Goal: Task Accomplishment & Management: Use online tool/utility

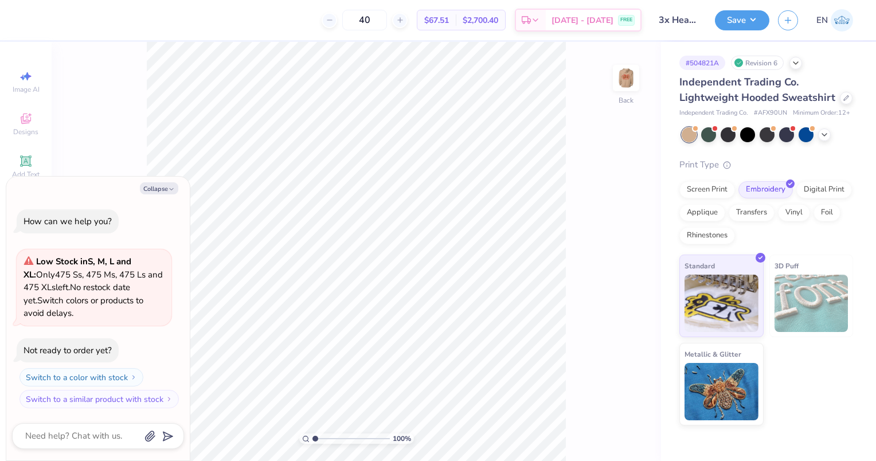
type textarea "x"
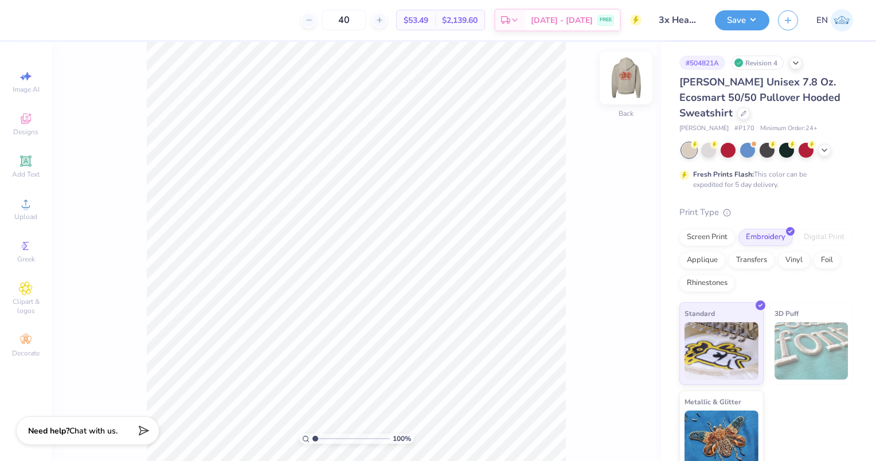
click at [619, 79] on img at bounding box center [626, 78] width 46 height 46
click at [617, 87] on img at bounding box center [626, 78] width 46 height 46
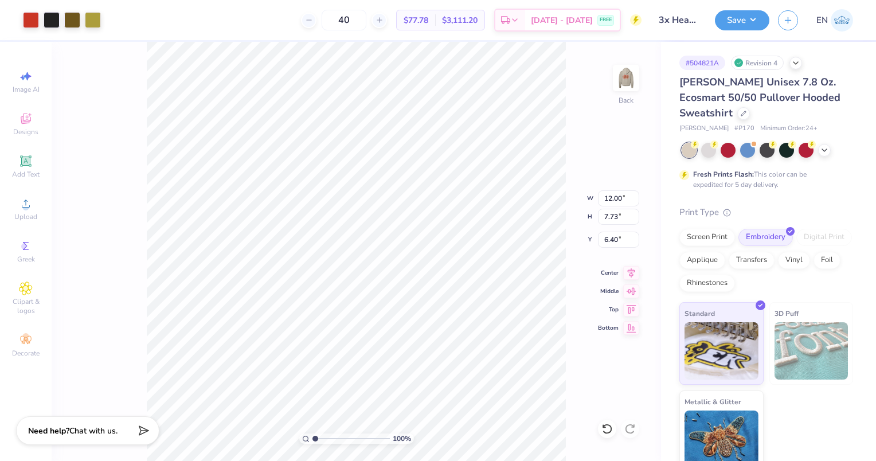
type input "6.33"
type input "4.08"
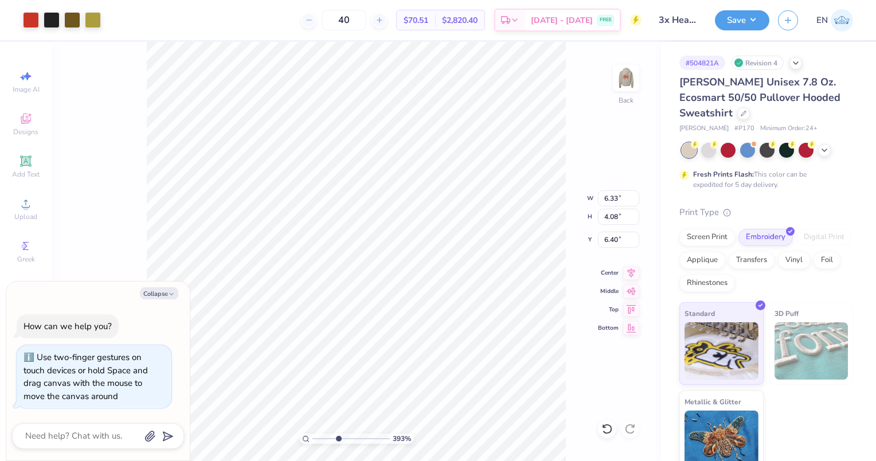
drag, startPoint x: 316, startPoint y: 438, endPoint x: 338, endPoint y: 432, distance: 22.5
type input "3.99"
click at [338, 434] on input "range" at bounding box center [351, 439] width 77 height 10
type textarea "x"
type input "3.03"
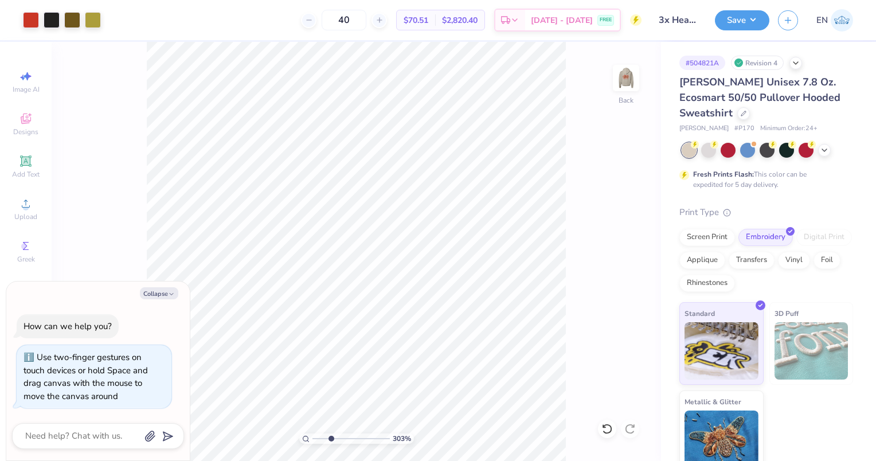
click at [330, 436] on input "range" at bounding box center [351, 439] width 77 height 10
click at [92, 367] on div "Use two-finger gestures on touch devices or hold Space and drag canvas with the…" at bounding box center [86, 377] width 124 height 50
click at [49, 322] on div "How can we help you?" at bounding box center [68, 326] width 88 height 11
click at [110, 434] on textarea at bounding box center [82, 435] width 116 height 15
type textarea "x"
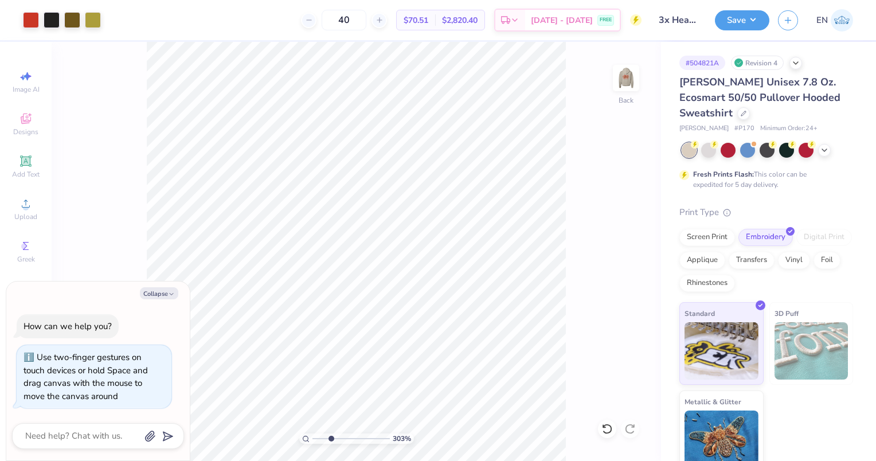
click at [0, 316] on html "Art colors 40 $70.51 Per Item $2,820.40 Total Est. Delivery Aug 28 - 31 FREE De…" at bounding box center [438, 230] width 876 height 461
drag, startPoint x: 329, startPoint y: 438, endPoint x: 284, endPoint y: 440, distance: 44.2
type input "1"
click at [313, 440] on input "range" at bounding box center [351, 439] width 77 height 10
type textarea "x"
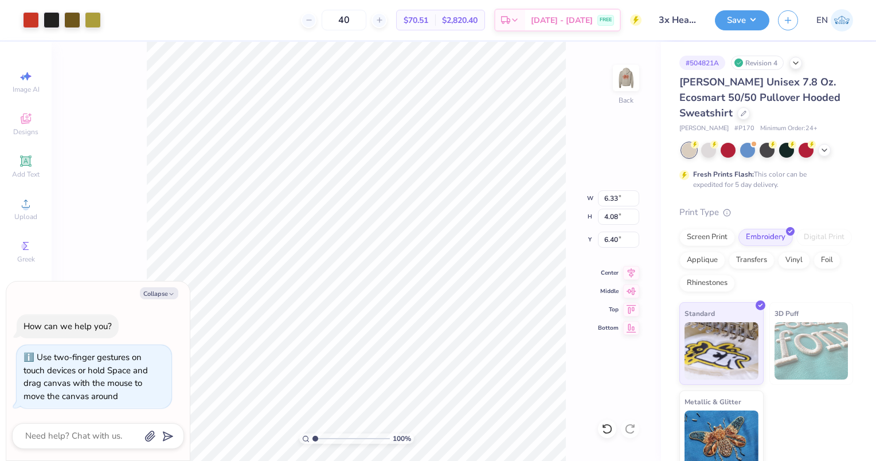
type input "2.59"
type textarea "x"
drag, startPoint x: 314, startPoint y: 438, endPoint x: 333, endPoint y: 436, distance: 19.0
type input "3.39"
click at [333, 436] on input "range" at bounding box center [351, 439] width 77 height 10
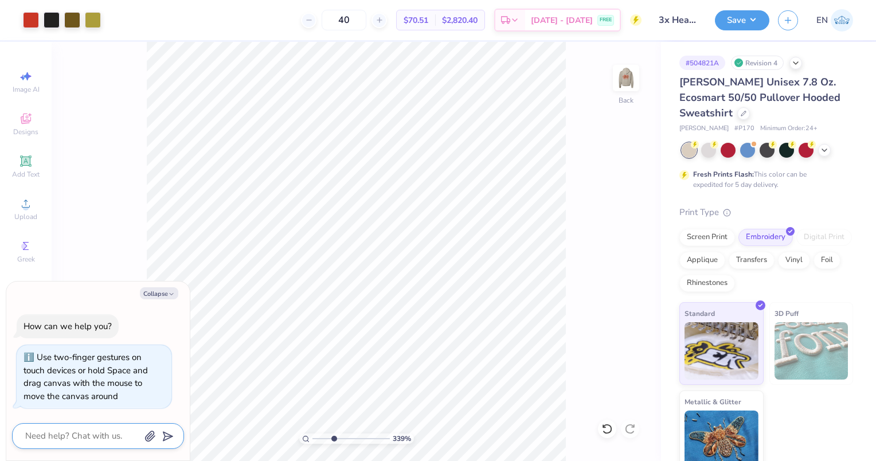
click at [104, 435] on textarea at bounding box center [82, 435] width 116 height 15
type textarea "M"
type textarea "x"
type textarea "Mo"
type textarea "x"
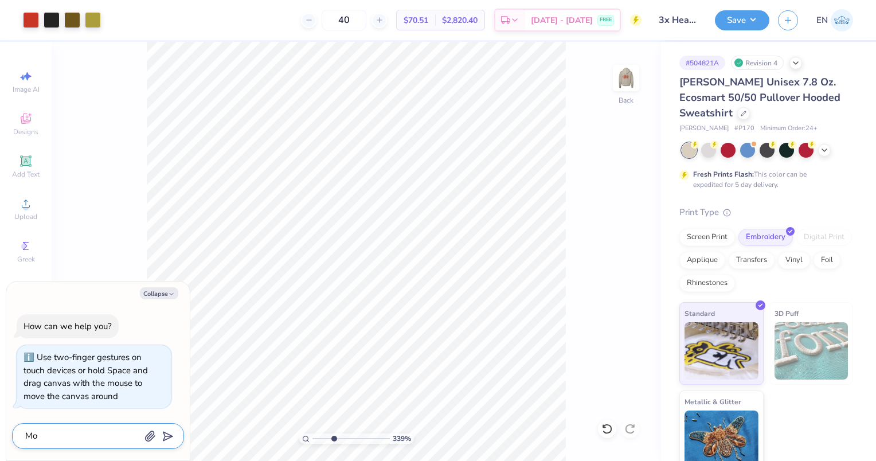
type textarea "Mov"
type textarea "x"
type textarea "Move"
type textarea "x"
type textarea "Move"
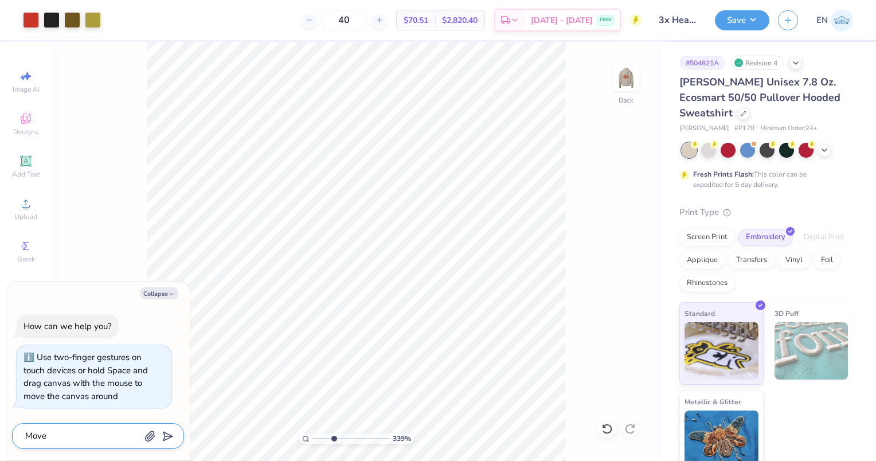
type textarea "x"
type textarea "Move t"
type textarea "x"
type textarea "Move th"
type textarea "x"
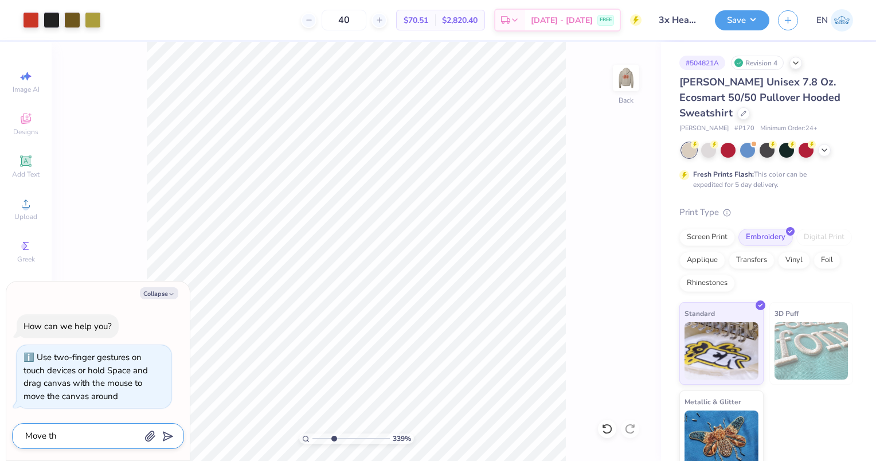
type textarea "Move the"
type textarea "x"
type textarea "Move the"
type textarea "x"
type textarea "Move the c"
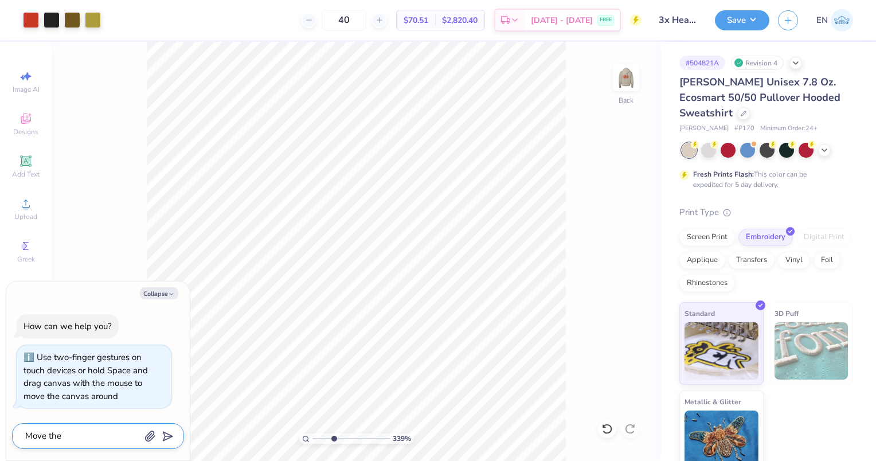
type textarea "x"
type textarea "Move the ca"
type textarea "x"
type textarea "Move the car"
type textarea "x"
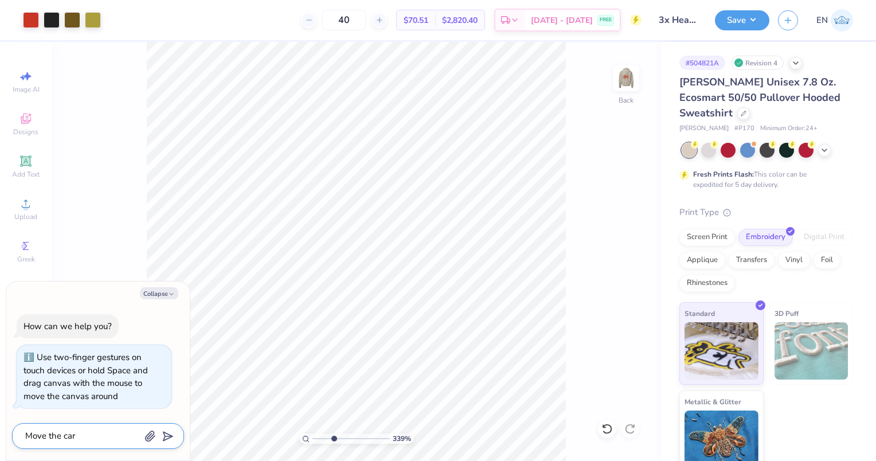
type textarea "Move the carm"
type textarea "x"
type textarea "Move the carme"
type textarea "x"
type textarea "Move the carmea"
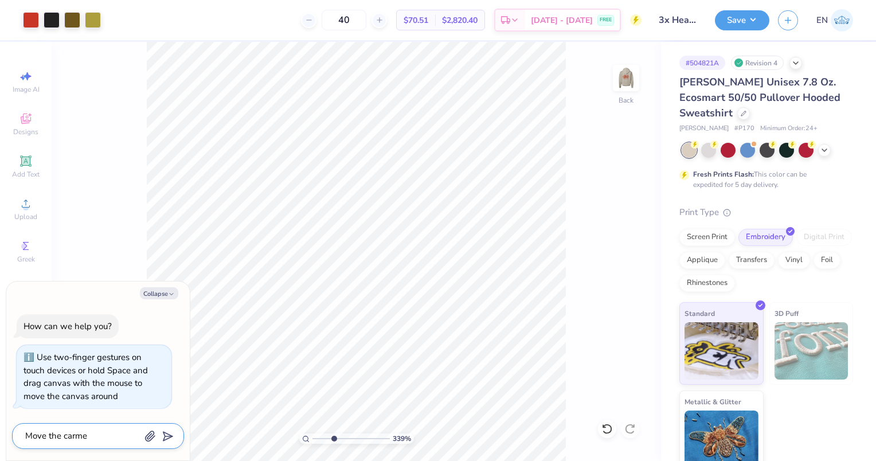
type textarea "x"
type textarea "Move the carmea"
type textarea "x"
type textarea "Move the carmea o"
type textarea "x"
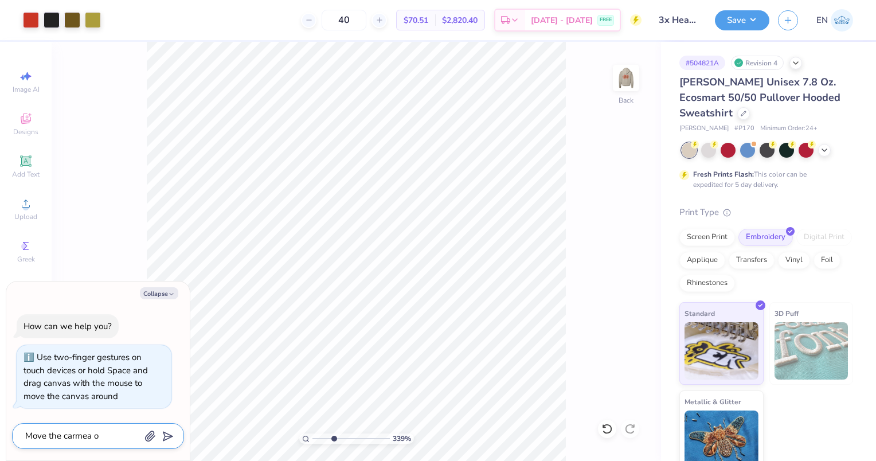
type textarea "Move the carmea on"
type textarea "x"
type textarea "Move the carmea on"
type textarea "x"
type textarea "Move the carmea on t"
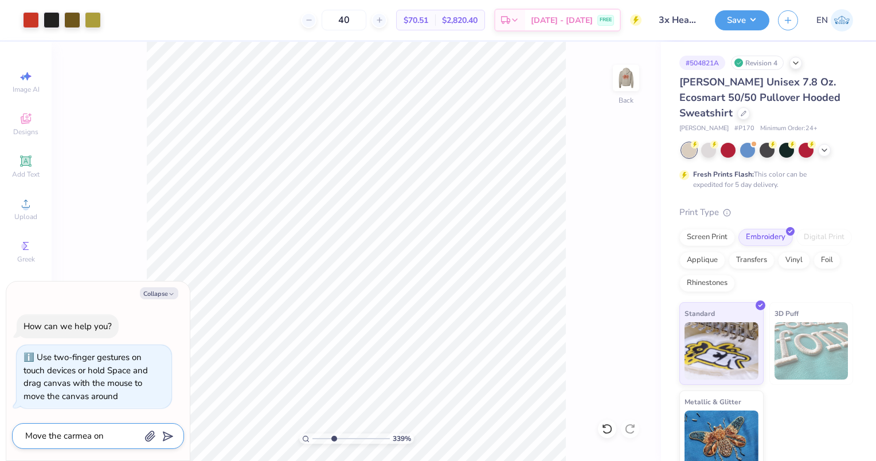
type textarea "x"
type textarea "Move the carmea on th"
type textarea "x"
type textarea "Move the carmea on the"
type textarea "x"
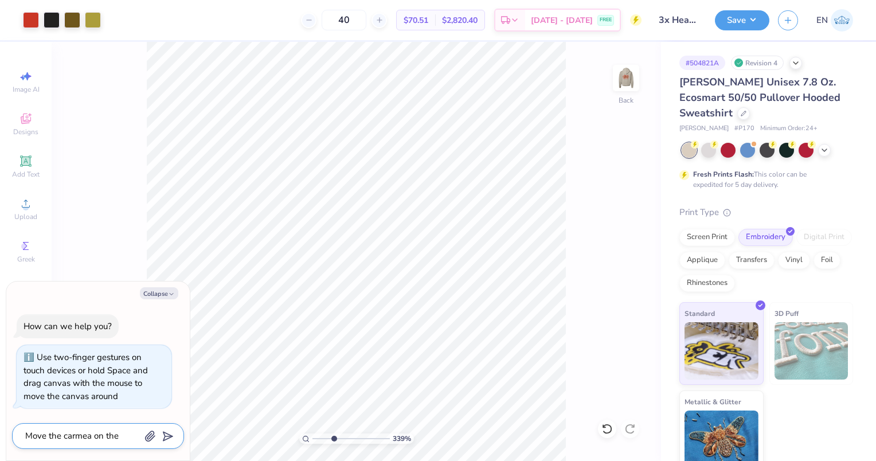
type textarea "Move the carmea on the"
type textarea "x"
type textarea "Move the carmea on the s"
type textarea "x"
type textarea "Move the carmea on the sh"
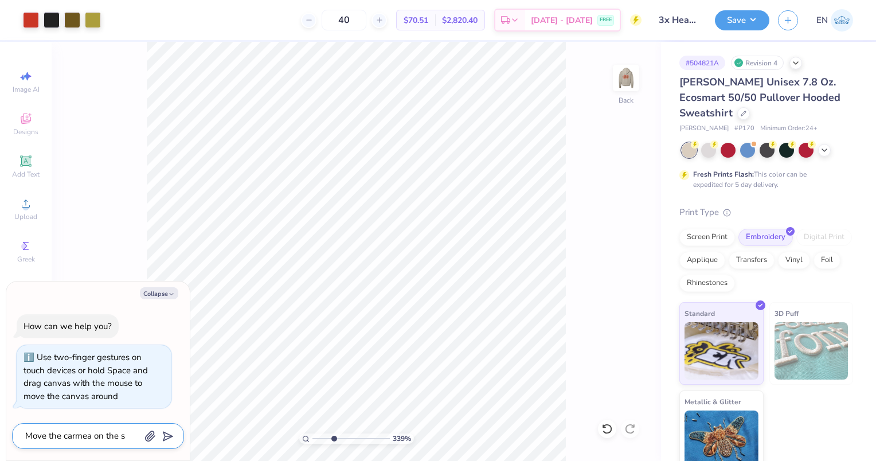
type textarea "x"
type textarea "Move the carmea on the shi"
type textarea "x"
type textarea "Move the carmea on the shir"
type textarea "x"
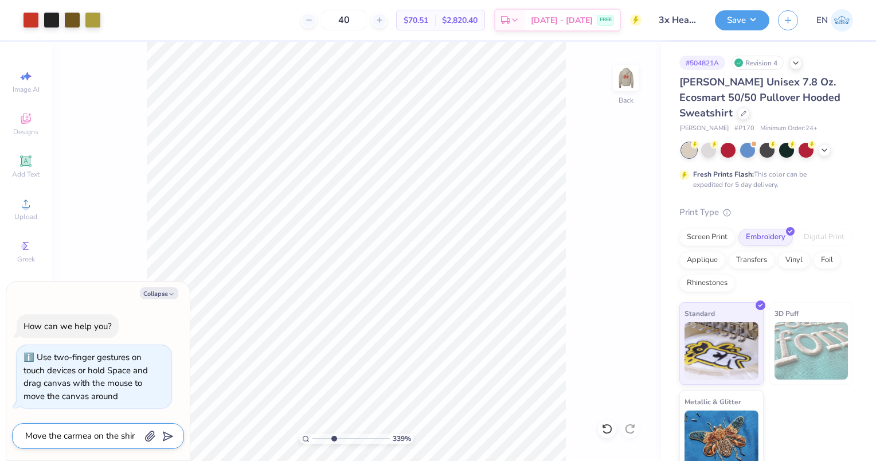
type textarea "Move the carmea on the shirt"
type textarea "x"
type textarea "Move the carmea on the shirt"
type textarea "x"
type textarea "Move the carmea on the shirt u"
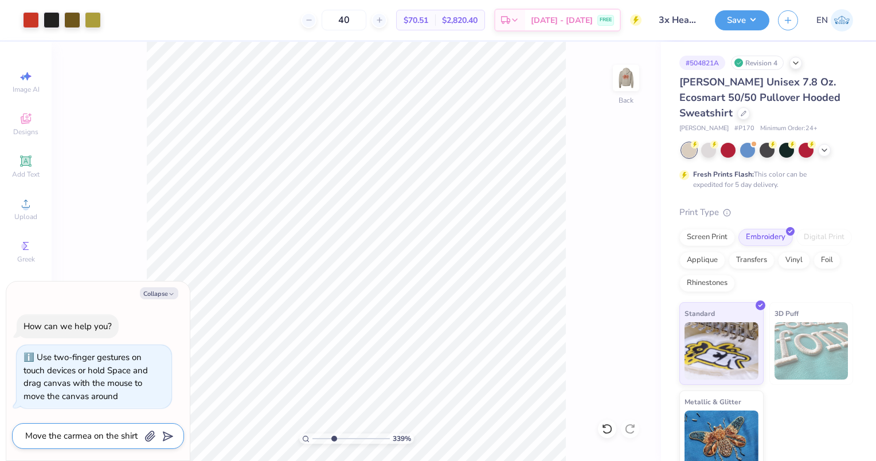
type textarea "x"
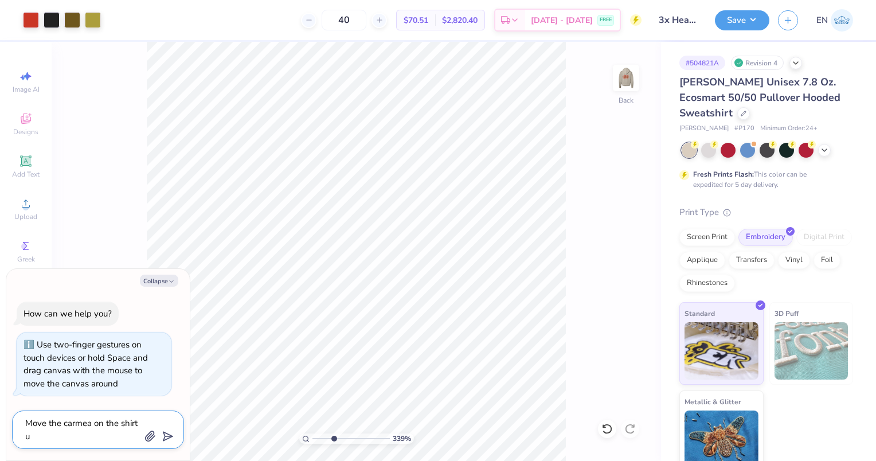
type textarea "Move the carmea on the shirt up"
type textarea "x"
type textarea "Move the carmea on the shirt up"
type textarea "x"
type textarea "Move the carmea on the shirt up a"
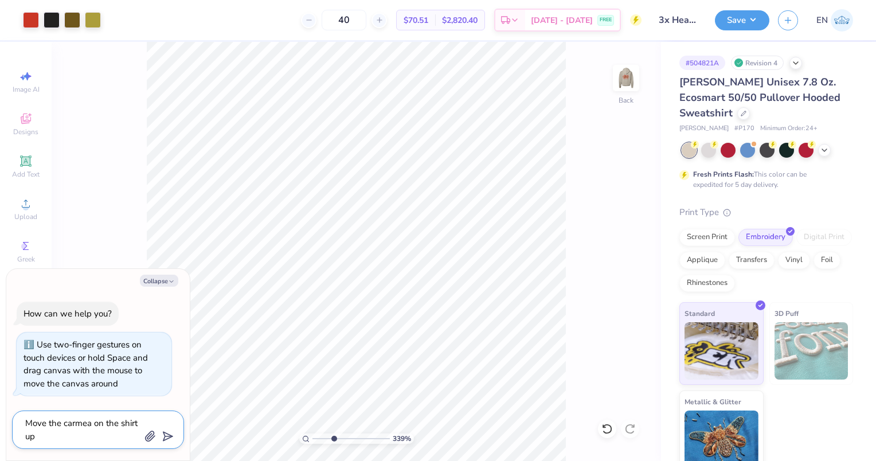
type textarea "x"
type textarea "Move the carmea on the shirt up a"
type textarea "x"
type textarea "Move the carmea on the shirt up a b"
type textarea "x"
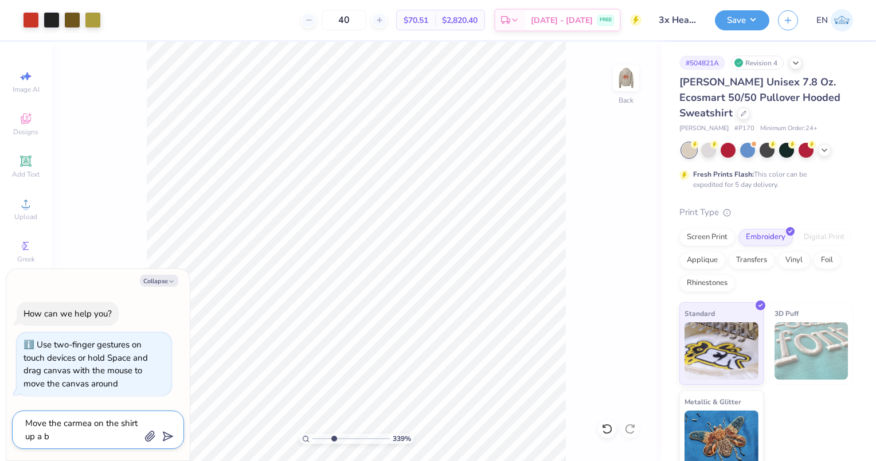
type textarea "Move the carmea on the shirt up a bi"
type textarea "x"
type textarea "Move the carmea on the shirt up a bit"
type textarea "x"
type textarea "Move the carmea on the shirt up a bit"
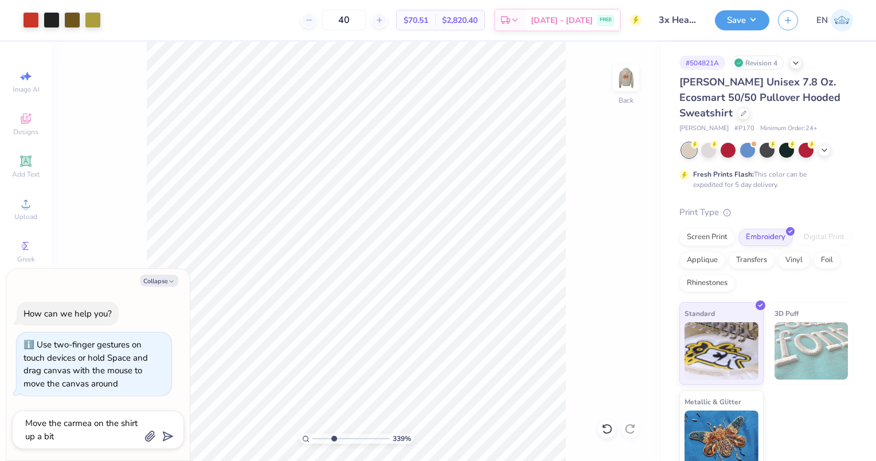
type textarea "x"
type textarea "Move the camera on the shirt up a bit"
type textarea "x"
type textarea "Move the camera on the shirt up a bit"
click at [170, 435] on icon "submit" at bounding box center [166, 436] width 16 height 16
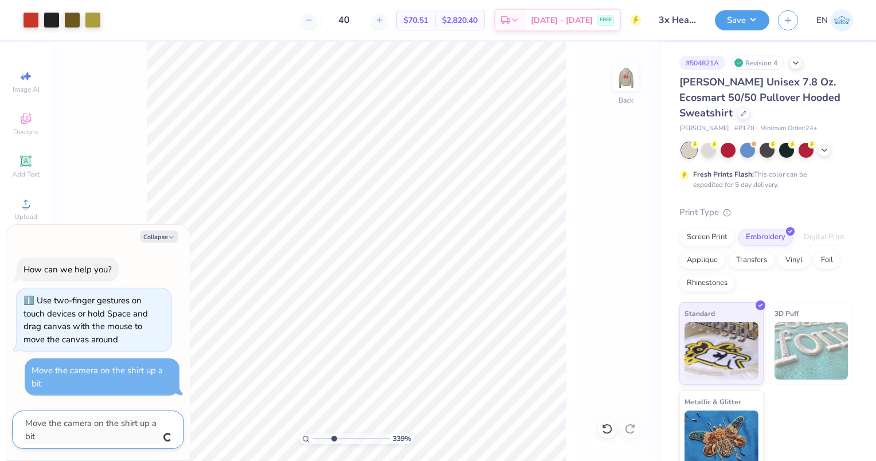
type textarea "x"
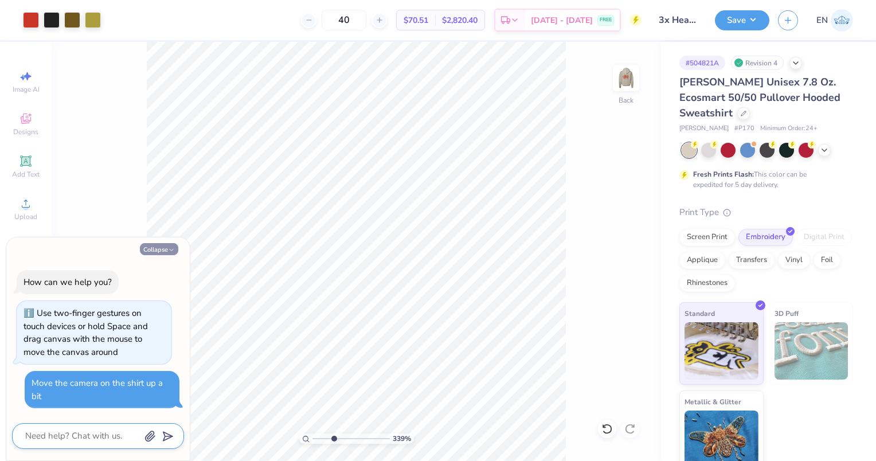
click at [165, 253] on button "Collapse" at bounding box center [159, 249] width 38 height 12
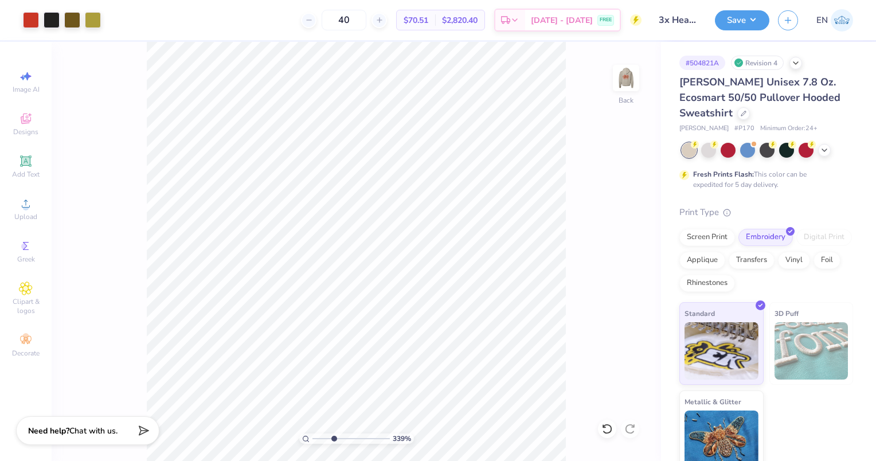
type textarea "x"
type input "9.46"
drag, startPoint x: 335, startPoint y: 438, endPoint x: 348, endPoint y: 438, distance: 13.2
type input "5.3"
click at [348, 438] on input "range" at bounding box center [351, 439] width 77 height 10
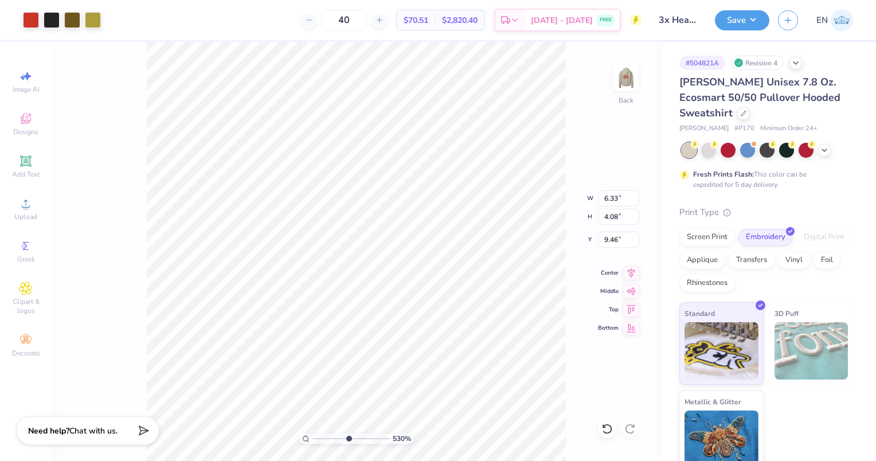
type input "9.18"
type input "9.20"
type input "0.66"
type input "0.65"
type input "10.87"
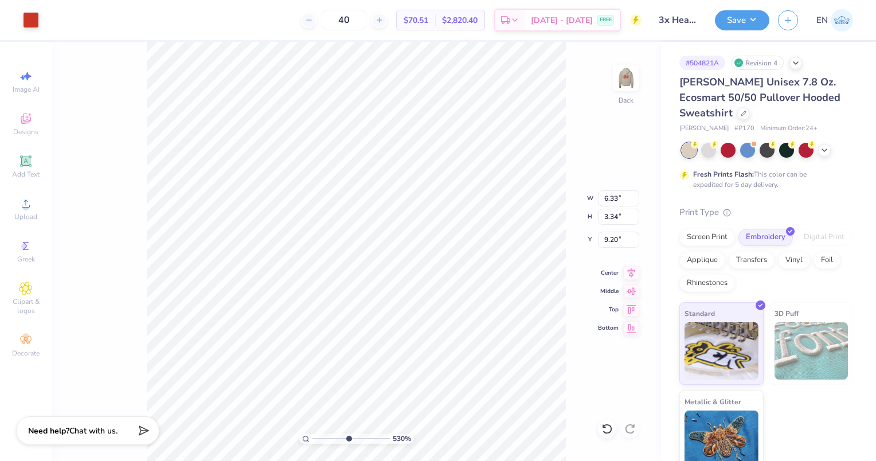
type input "0.16"
type input "0.12"
type input "10.41"
click at [602, 427] on icon at bounding box center [607, 428] width 11 height 11
type input "10.99"
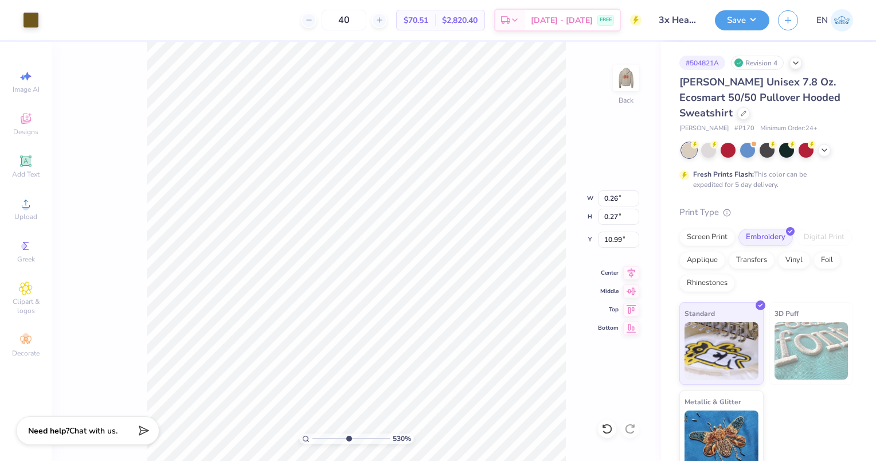
type input "6.33"
type input "3.34"
type input "6.53"
click at [608, 427] on icon at bounding box center [607, 428] width 11 height 11
click at [605, 430] on icon at bounding box center [607, 428] width 11 height 11
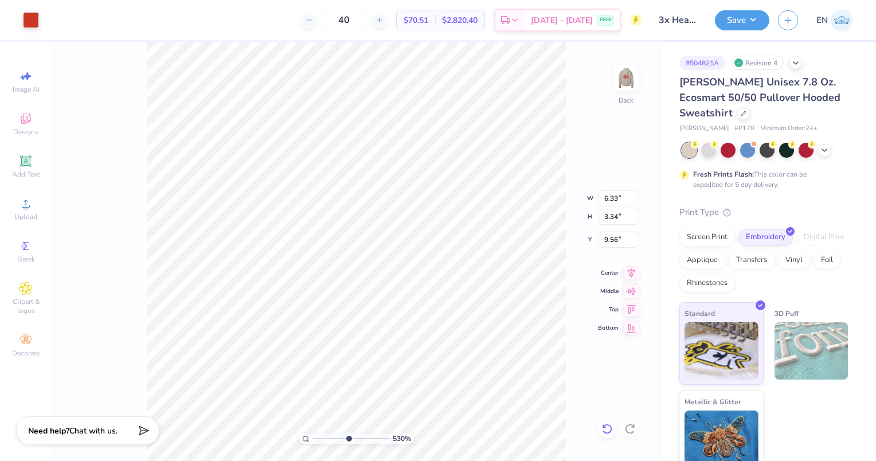
type input "9.20"
click at [603, 429] on icon at bounding box center [607, 428] width 11 height 11
click at [608, 430] on icon at bounding box center [607, 428] width 11 height 11
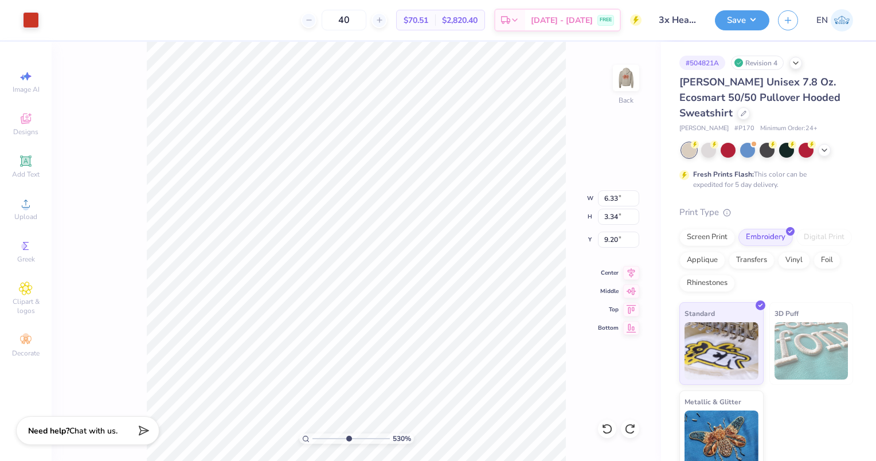
type input "6.52"
type input "6.71"
type input "1.07"
type input "0.53"
type input "7.03"
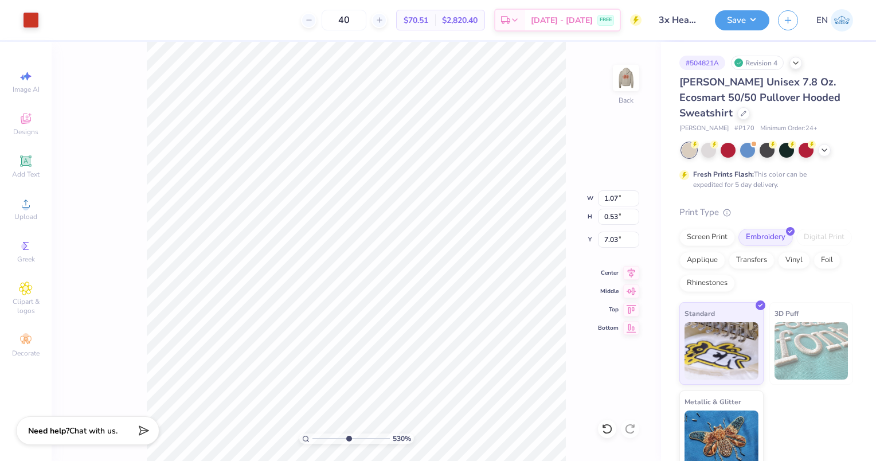
type input "0.41"
type input "0.67"
type input "7.93"
click at [622, 79] on img at bounding box center [626, 78] width 46 height 46
drag, startPoint x: 348, startPoint y: 436, endPoint x: 333, endPoint y: 443, distance: 16.7
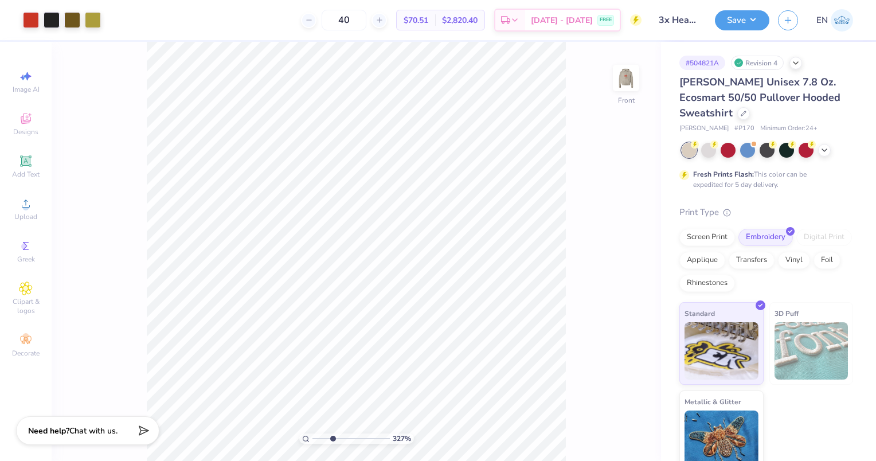
click at [333, 443] on input "range" at bounding box center [351, 439] width 77 height 10
click at [626, 88] on img at bounding box center [626, 78] width 46 height 46
click at [331, 441] on input "range" at bounding box center [351, 439] width 77 height 10
drag, startPoint x: 331, startPoint y: 440, endPoint x: 351, endPoint y: 436, distance: 19.9
type input "5.72"
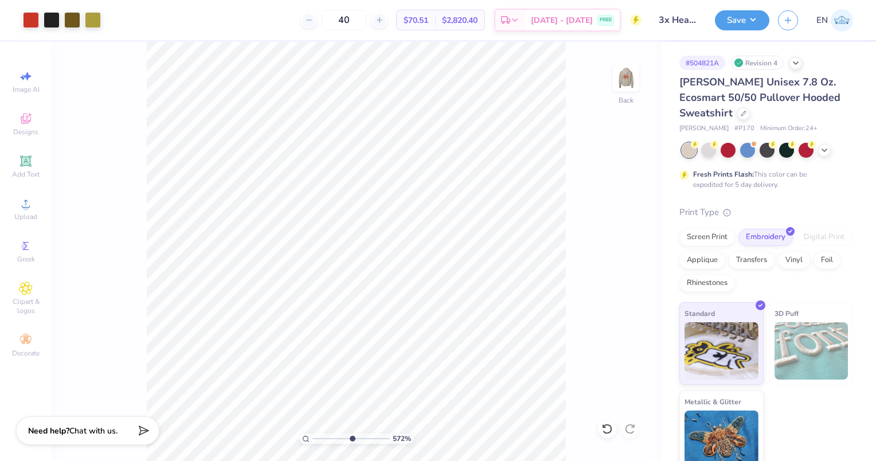
click at [351, 436] on input "range" at bounding box center [351, 439] width 77 height 10
type input "7.04"
type input "10.49"
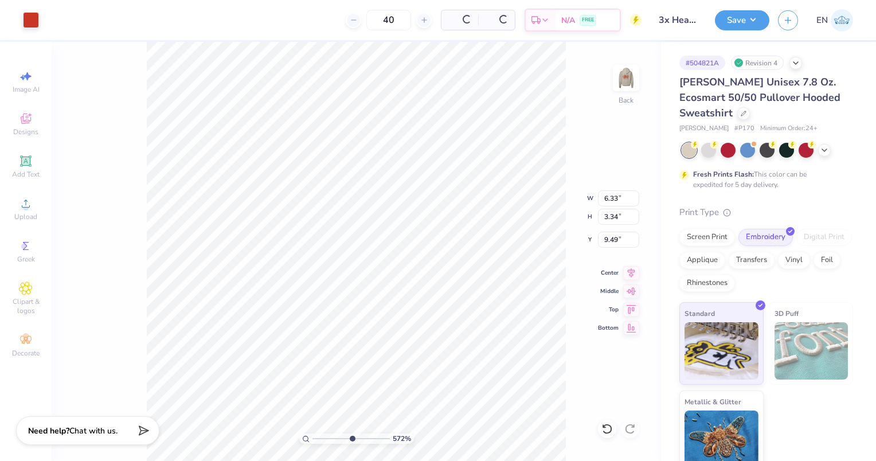
type input "9.49"
type input "9.85"
type input "0.41"
type input "0.67"
type input "10.70"
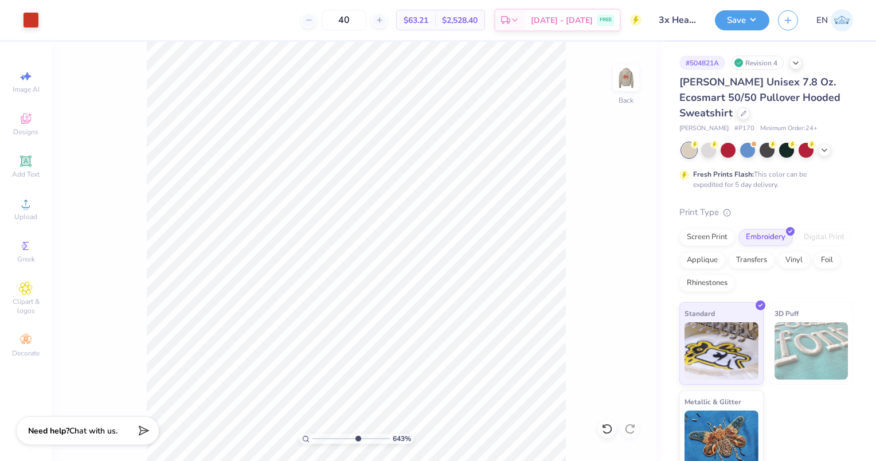
drag, startPoint x: 353, startPoint y: 434, endPoint x: 357, endPoint y: 425, distance: 9.5
click at [357, 434] on input "range" at bounding box center [351, 439] width 77 height 10
drag, startPoint x: 356, startPoint y: 439, endPoint x: 334, endPoint y: 440, distance: 22.4
type input "3.45"
click at [334, 440] on input "range" at bounding box center [351, 439] width 77 height 10
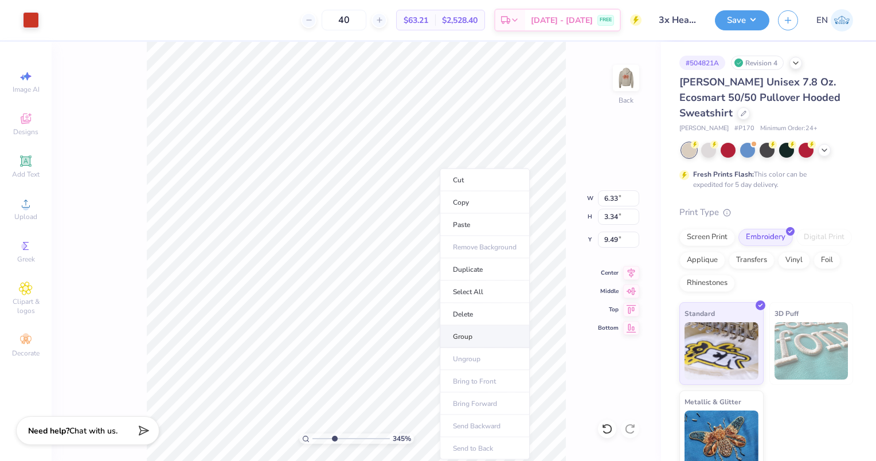
click at [468, 329] on li "Group" at bounding box center [485, 337] width 90 height 22
type input "10.15"
drag, startPoint x: 331, startPoint y: 439, endPoint x: 323, endPoint y: 440, distance: 7.5
type input "2.08"
click at [323, 440] on input "range" at bounding box center [351, 439] width 77 height 10
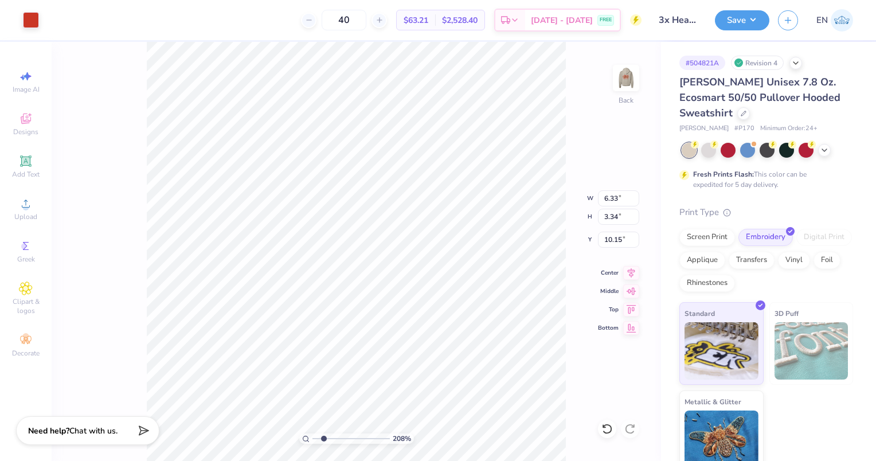
type input "10.49"
click at [27, 80] on icon at bounding box center [28, 76] width 8 height 9
select select "4"
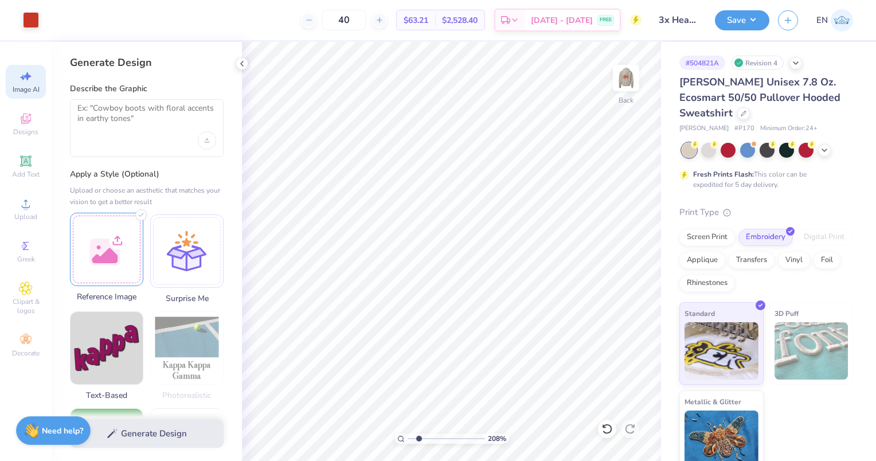
click at [118, 257] on div at bounding box center [106, 249] width 73 height 73
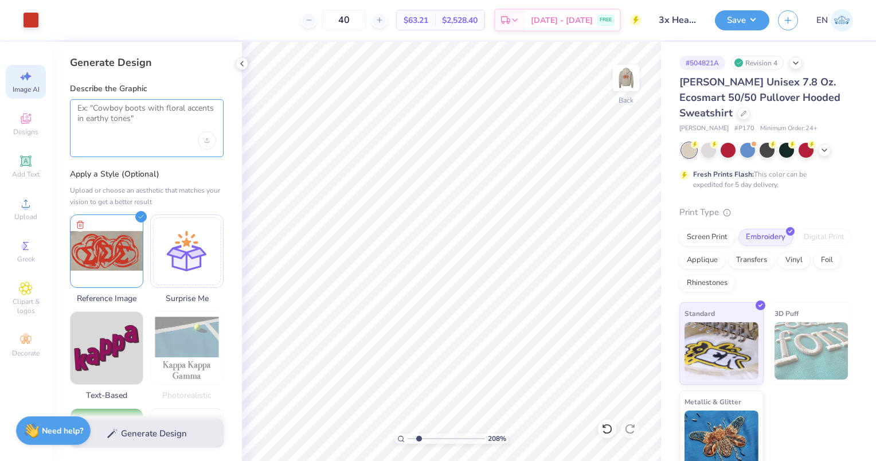
click at [145, 119] on textarea at bounding box center [146, 117] width 139 height 29
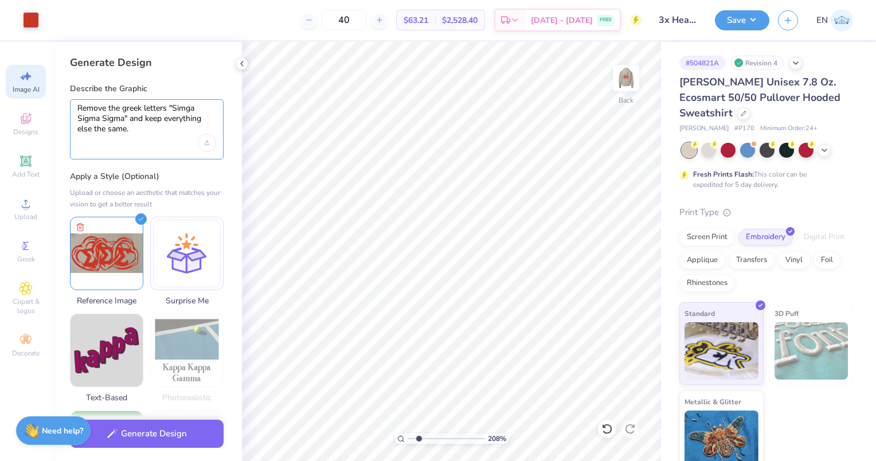
click at [145, 119] on textarea "Remove the greek letters "Simga Sigma Sigma" and keep everything else the same." at bounding box center [146, 118] width 139 height 31
click at [192, 101] on div "Remove the greek letters "Simga Sigma Sigma" and keep everything else the same." at bounding box center [147, 129] width 154 height 60
click at [111, 103] on textarea "Remove the greek letters "Sigma Sigma Sigma" and keep everything else the same." at bounding box center [146, 118] width 139 height 31
type textarea "Remove the Greek letters "Sigma Sigma Sigma" and keep everything else the same."
click at [136, 429] on button "Generate Design" at bounding box center [147, 431] width 154 height 28
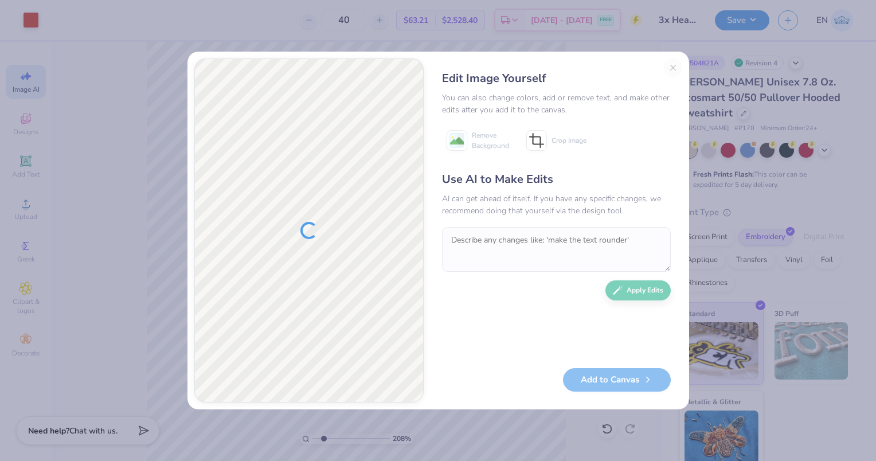
click at [672, 72] on div "Edit Image Yourself You can also change colors, add or remove text, and make ot…" at bounding box center [557, 230] width 252 height 344
click at [672, 71] on div "Edit Image Yourself You can also change colors, add or remove text, and make ot…" at bounding box center [557, 230] width 252 height 344
click at [672, 69] on div "Edit Image Yourself You can also change colors, add or remove text, and make ot…" at bounding box center [557, 230] width 252 height 344
click at [677, 69] on div "Edit Image Yourself You can also change colors, add or remove text, and make ot…" at bounding box center [557, 230] width 252 height 344
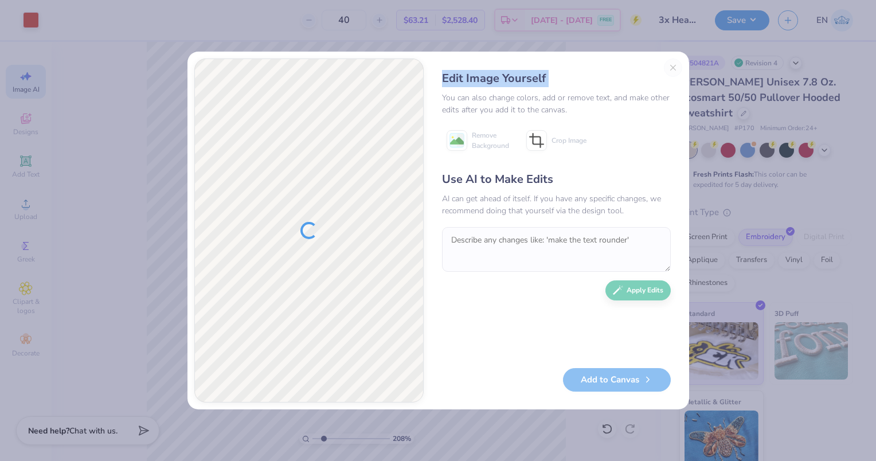
click at [677, 69] on div "Edit Image Yourself You can also change colors, add or remove text, and make ot…" at bounding box center [557, 230] width 252 height 344
drag, startPoint x: 677, startPoint y: 69, endPoint x: 668, endPoint y: 69, distance: 8.6
click at [676, 69] on div "Edit Image Yourself You can also change colors, add or remove text, and make ot…" at bounding box center [557, 230] width 252 height 344
click at [664, 71] on div "Edit Image Yourself" at bounding box center [556, 78] width 229 height 17
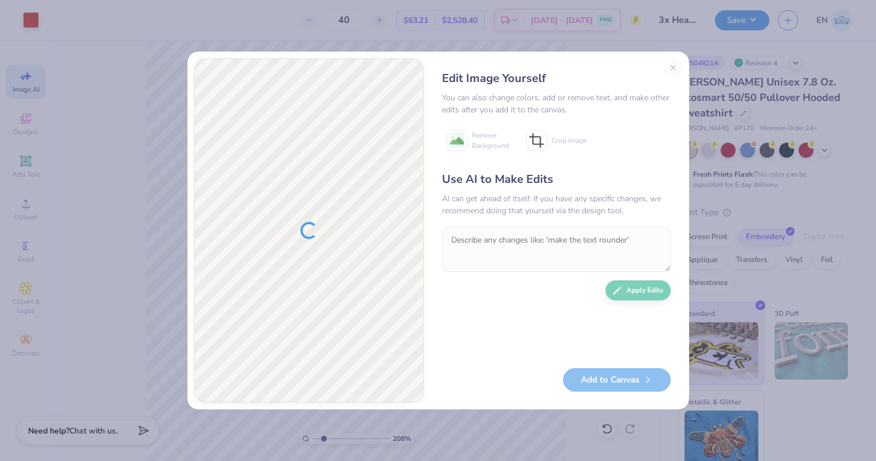
click at [672, 67] on div "Edit Image Yourself You can also change colors, add or remove text, and make ot…" at bounding box center [557, 230] width 252 height 344
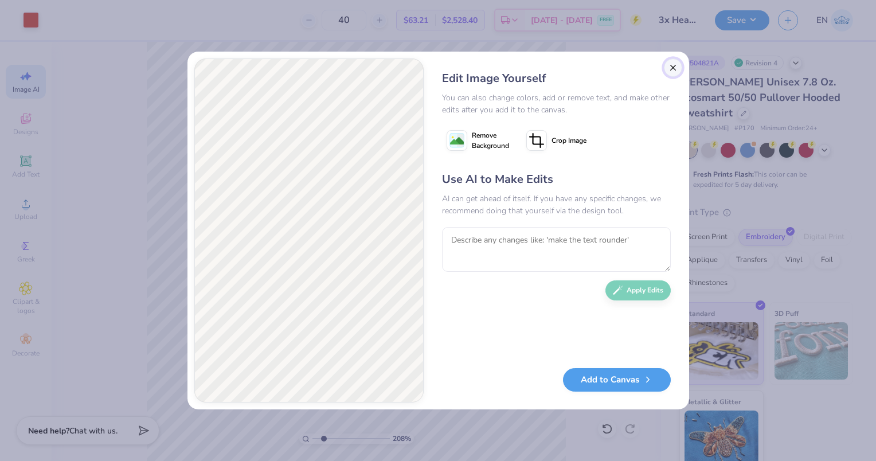
click at [678, 67] on button "Close" at bounding box center [673, 67] width 18 height 18
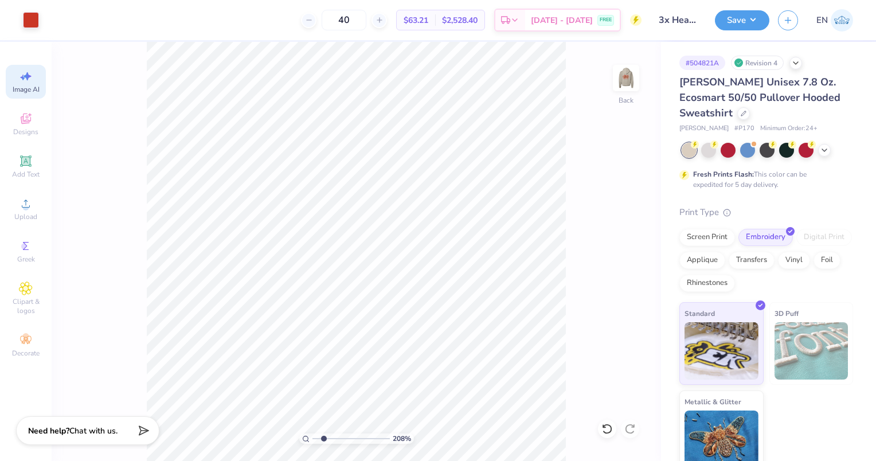
scroll to position [0, 25]
click at [31, 223] on div "Upload" at bounding box center [26, 209] width 40 height 34
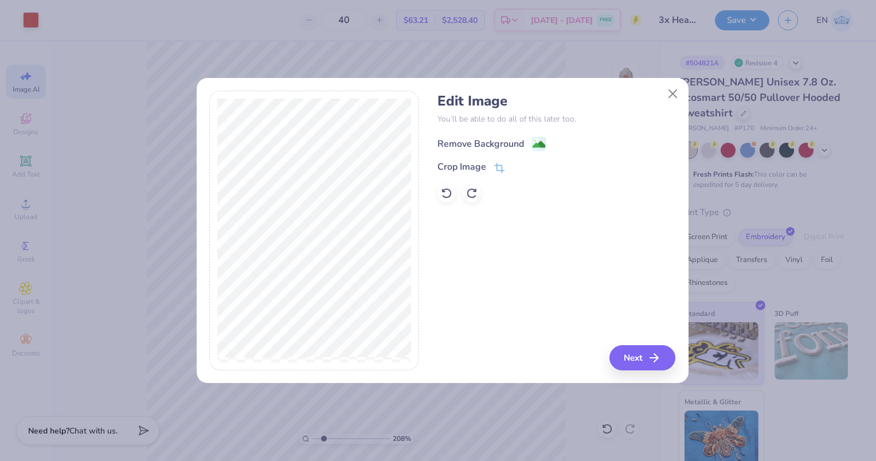
click at [474, 149] on div "Remove Background" at bounding box center [481, 144] width 87 height 14
click at [626, 358] on button "Next" at bounding box center [644, 357] width 66 height 25
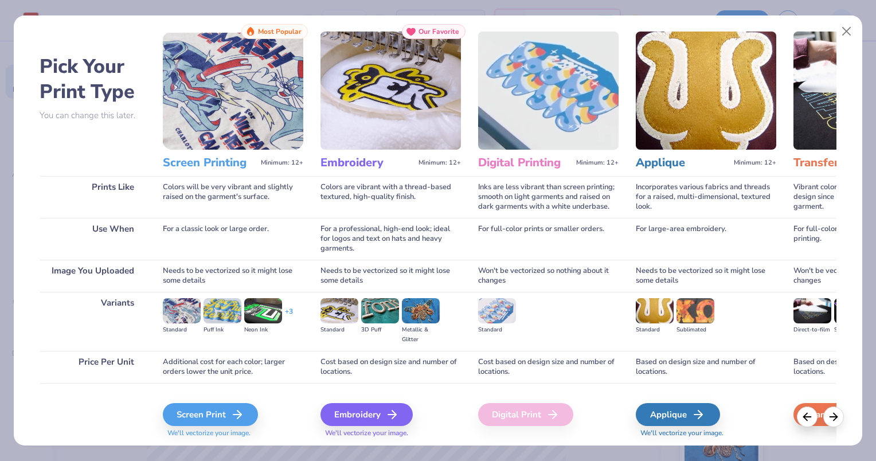
scroll to position [53, 0]
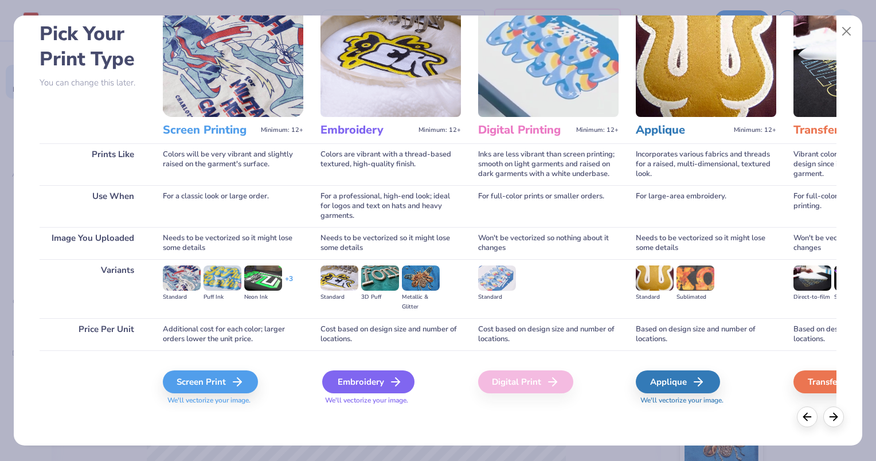
click at [387, 381] on div "Embroidery" at bounding box center [368, 381] width 92 height 23
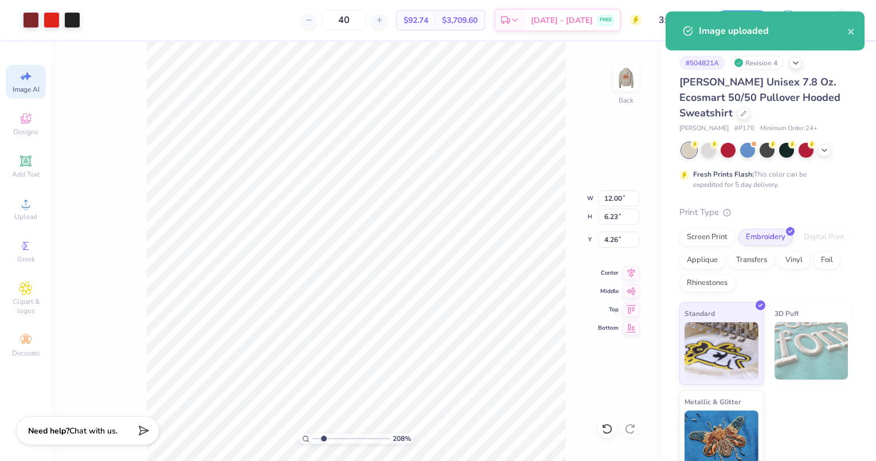
type input "6.33"
type input "3.34"
type input "10.49"
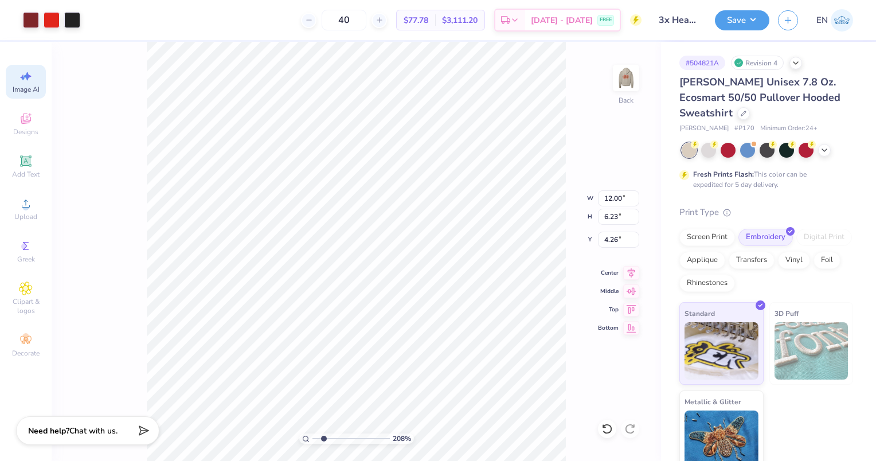
type input "7.69"
click at [79, 27] on div at bounding box center [72, 19] width 16 height 16
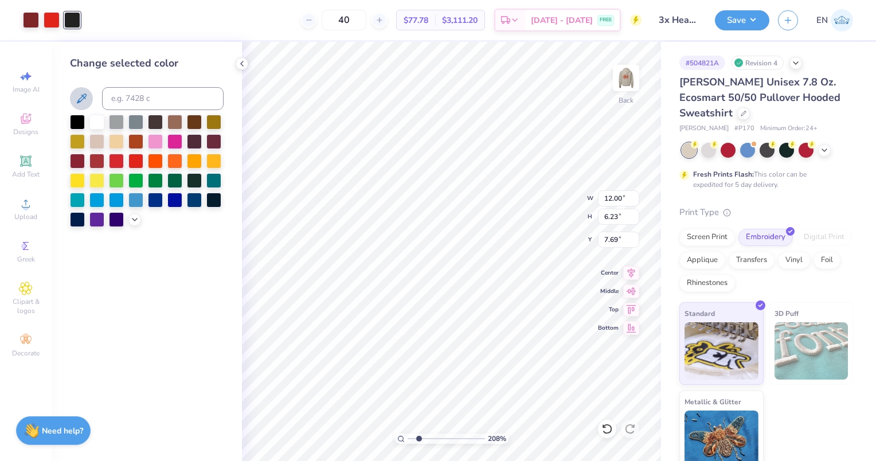
click at [88, 99] on icon at bounding box center [82, 99] width 14 height 14
click at [139, 166] on div at bounding box center [135, 160] width 15 height 15
click at [32, 23] on div at bounding box center [31, 19] width 16 height 16
click at [151, 142] on div at bounding box center [155, 140] width 15 height 15
click at [168, 142] on div at bounding box center [174, 140] width 15 height 15
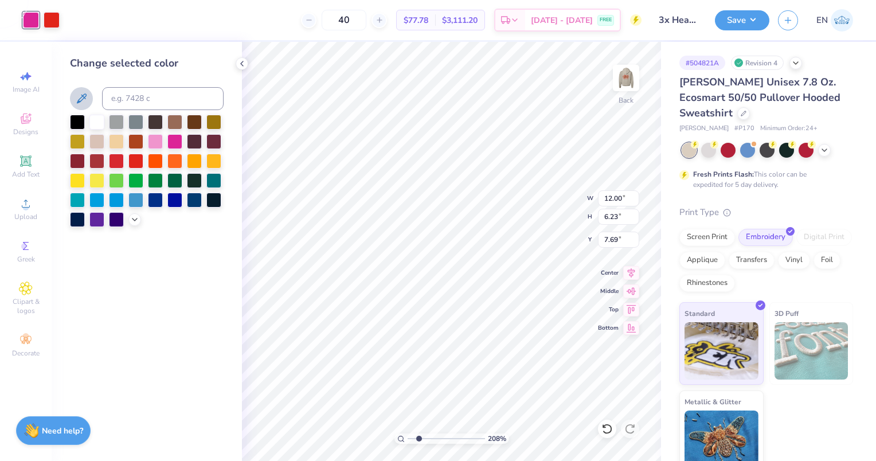
click at [85, 105] on icon at bounding box center [82, 99] width 14 height 14
click at [135, 161] on div at bounding box center [135, 160] width 15 height 15
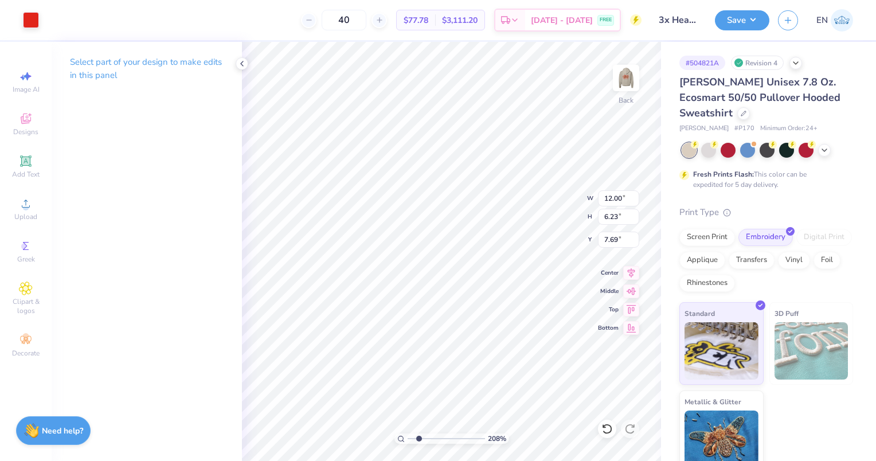
type input "6.53"
type input "3.39"
type input "2.25"
click at [239, 64] on icon at bounding box center [241, 63] width 9 height 9
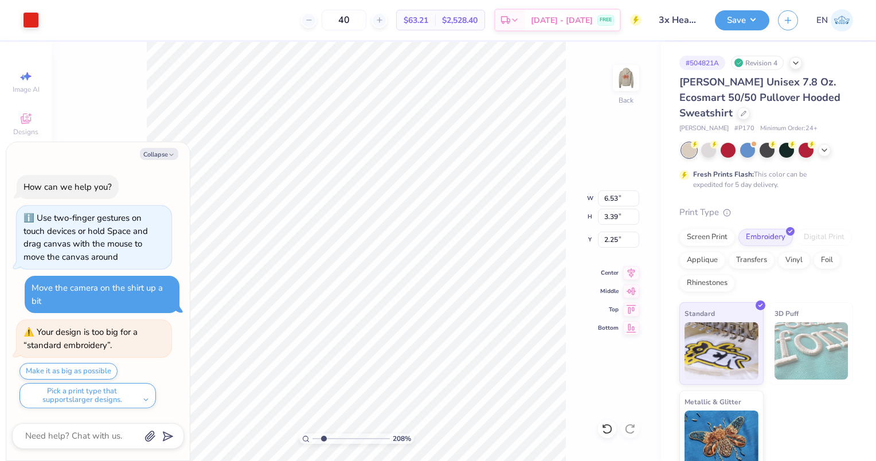
type textarea "x"
type input "9.54"
type input "4.96"
type textarea "x"
type input "11.35"
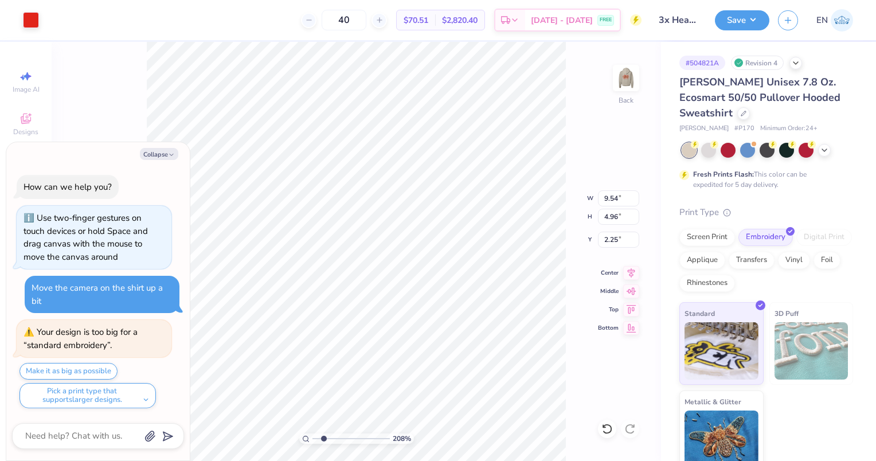
type input "5.90"
type input "2.26"
type textarea "x"
type input "5.23"
type input "2.71"
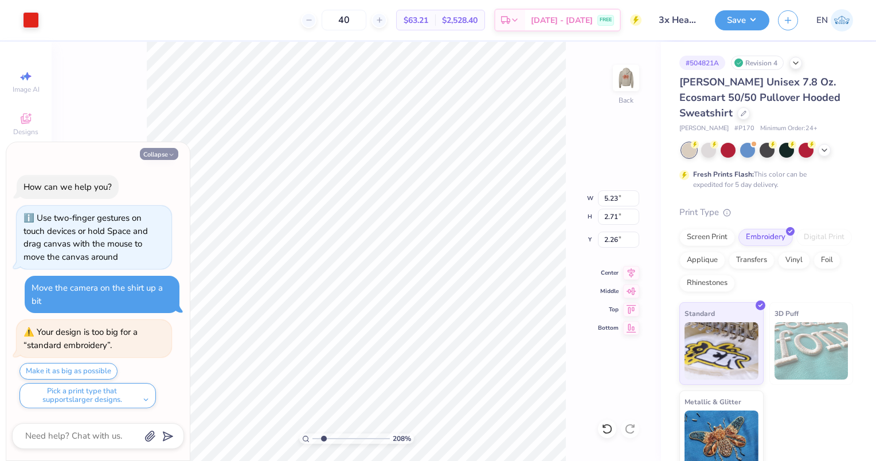
click at [173, 156] on icon "button" at bounding box center [171, 154] width 7 height 7
type textarea "x"
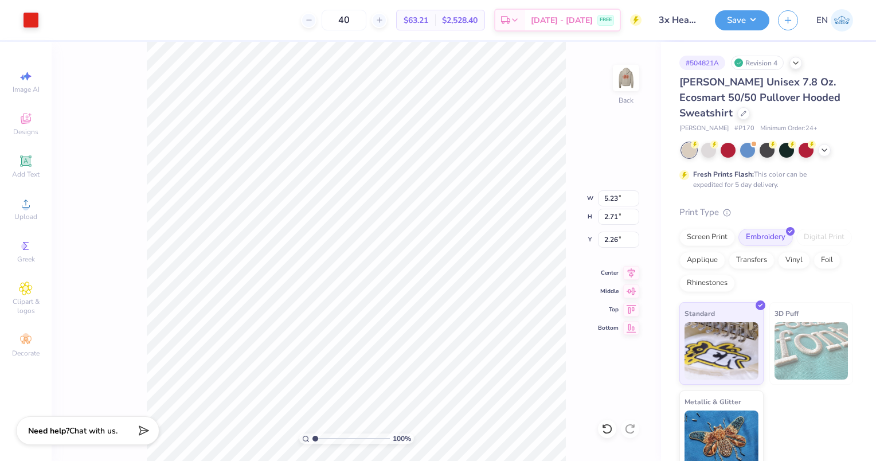
drag, startPoint x: 322, startPoint y: 439, endPoint x: 282, endPoint y: 439, distance: 40.7
type input "1"
click at [313, 439] on input "range" at bounding box center [351, 439] width 77 height 10
type input "2.45"
type input "5.64"
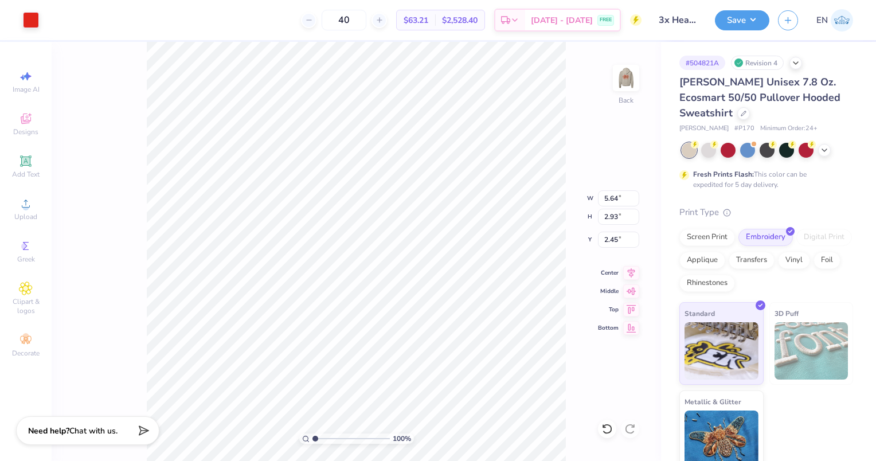
type input "2.93"
type input "1.53"
click at [616, 87] on img at bounding box center [626, 78] width 46 height 46
type input "6.95"
click at [616, 86] on img at bounding box center [626, 78] width 46 height 46
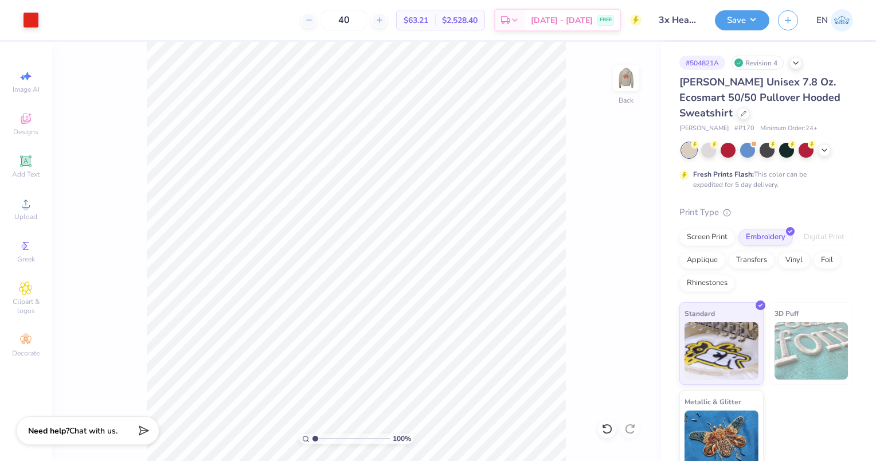
click at [616, 86] on img at bounding box center [626, 78] width 23 height 23
click at [742, 23] on button "Save" at bounding box center [742, 19] width 54 height 20
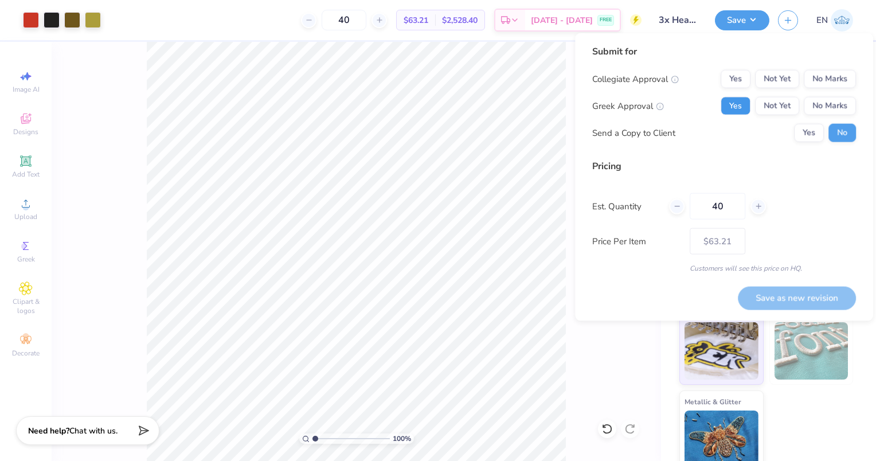
click at [740, 102] on button "Yes" at bounding box center [736, 106] width 30 height 18
click at [830, 76] on button "No Marks" at bounding box center [830, 79] width 52 height 18
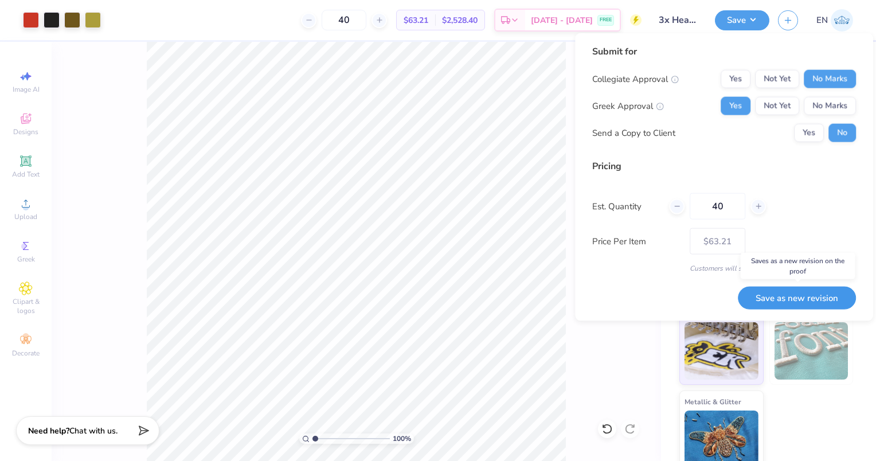
click at [775, 294] on button "Save as new revision" at bounding box center [797, 297] width 118 height 23
type input "$63.21"
